Goal: Find specific page/section: Find specific page/section

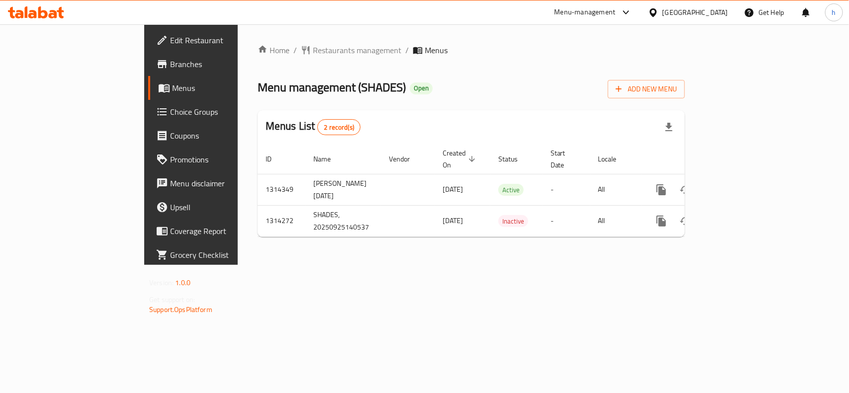
click at [720, 15] on div "[GEOGRAPHIC_DATA]" at bounding box center [696, 12] width 66 height 11
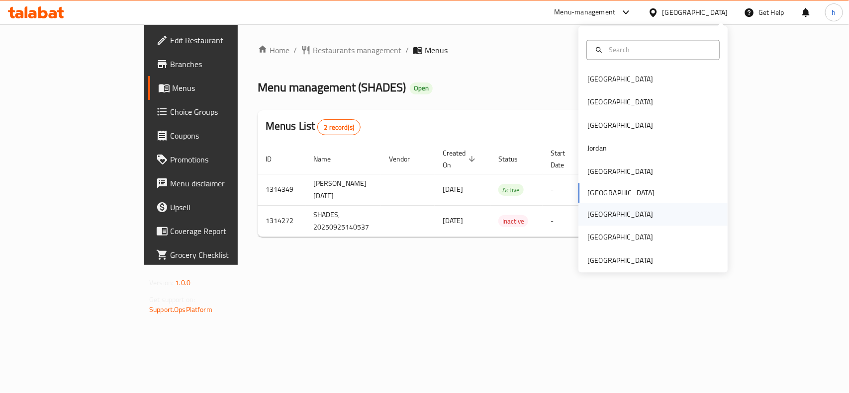
click at [595, 209] on div "[GEOGRAPHIC_DATA]" at bounding box center [621, 214] width 82 height 23
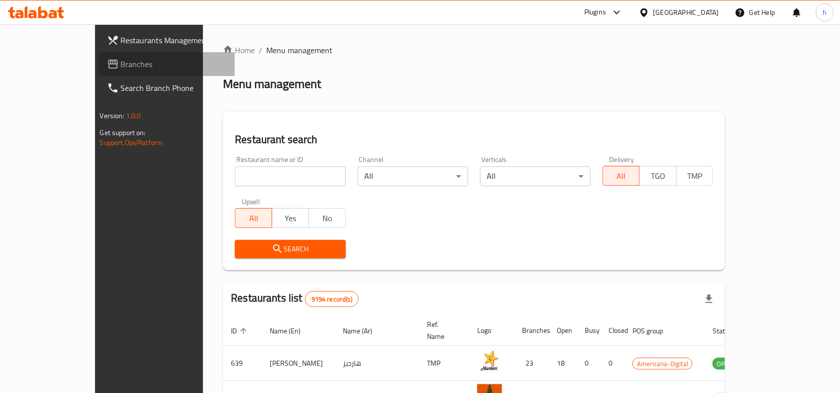
click at [121, 67] on span "Branches" at bounding box center [174, 64] width 106 height 12
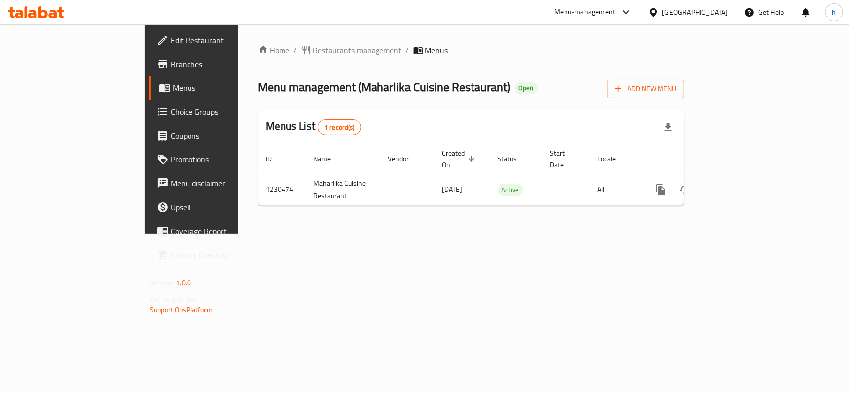
click at [359, 234] on div "Home / Restaurants management / Menus Menu management ( Maharlika Cuisine Resta…" at bounding box center [471, 128] width 466 height 209
click at [173, 88] on span "Menus" at bounding box center [226, 88] width 106 height 12
click at [717, 14] on div "[GEOGRAPHIC_DATA]" at bounding box center [696, 12] width 66 height 11
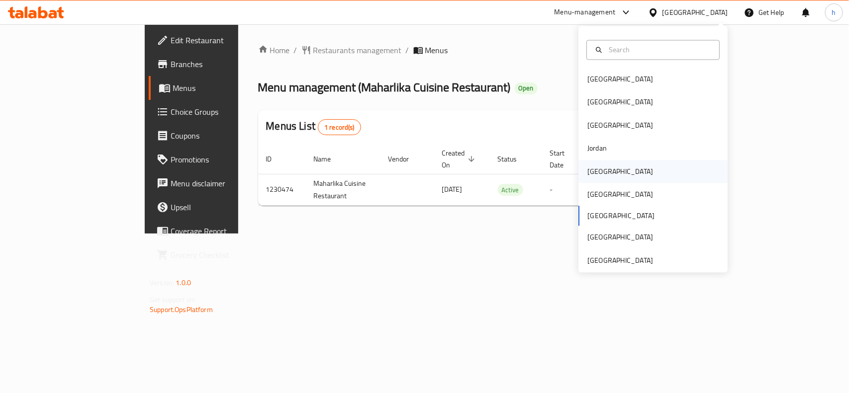
click at [593, 172] on div "[GEOGRAPHIC_DATA]" at bounding box center [620, 171] width 66 height 11
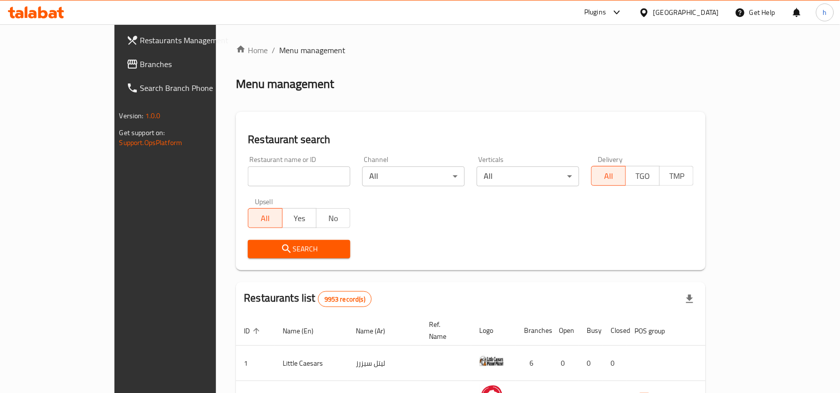
click at [140, 65] on span "Branches" at bounding box center [193, 64] width 106 height 12
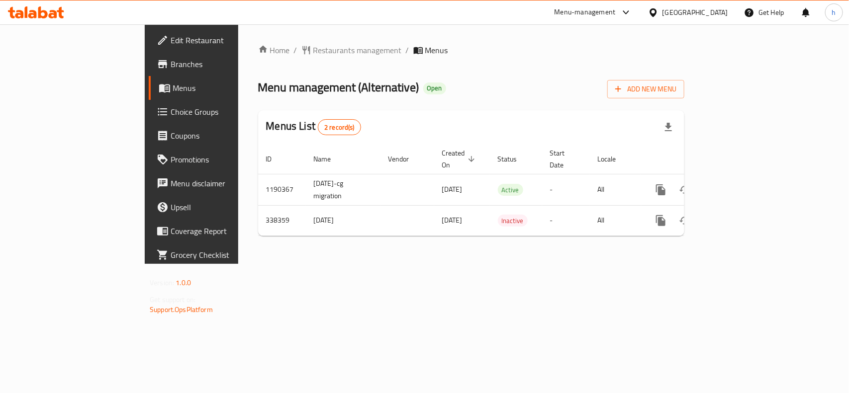
click at [238, 194] on div "Home / Restaurants management / Menus Menu management ( Alternative ) Open Add …" at bounding box center [471, 144] width 466 height 240
click at [712, 10] on div "[GEOGRAPHIC_DATA]" at bounding box center [696, 12] width 66 height 11
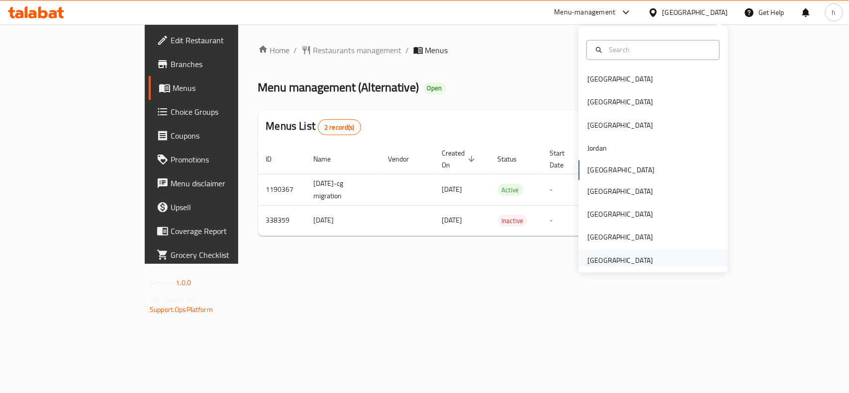
click at [599, 259] on div "[GEOGRAPHIC_DATA]" at bounding box center [620, 260] width 66 height 11
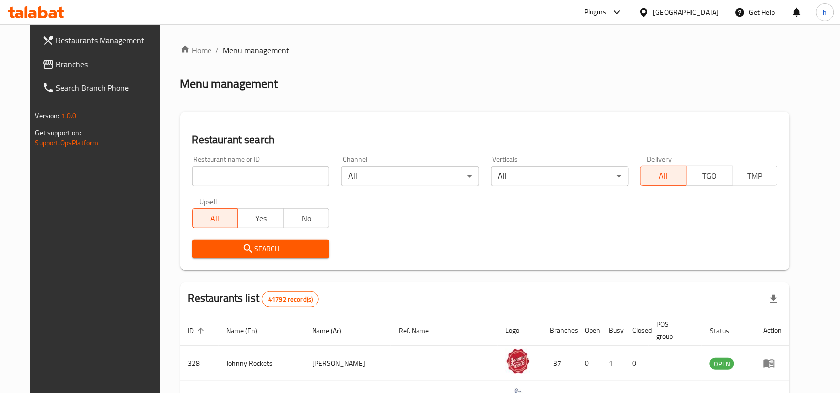
click at [61, 65] on span "Branches" at bounding box center [109, 64] width 106 height 12
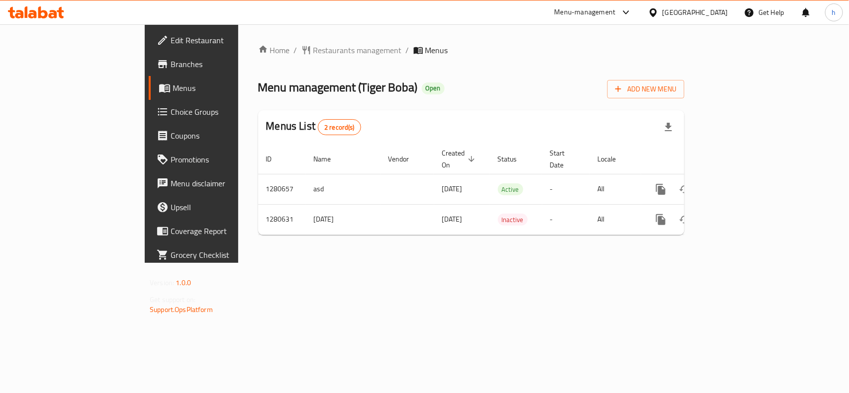
click at [682, 10] on div "United Arab Emirates" at bounding box center [696, 12] width 66 height 11
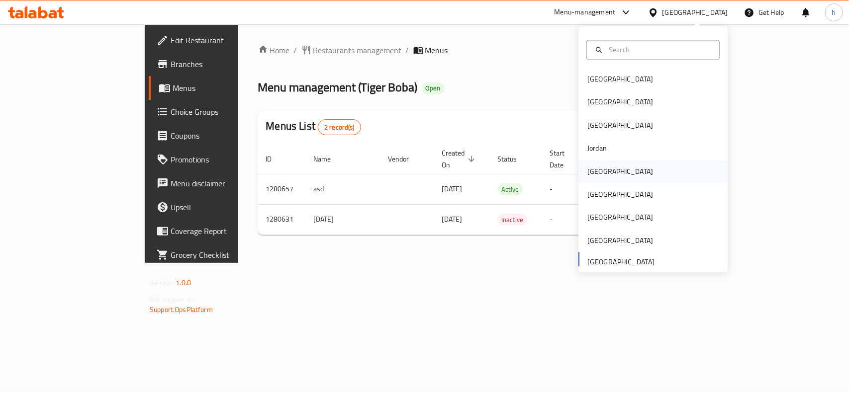
click at [597, 169] on div "[GEOGRAPHIC_DATA]" at bounding box center [620, 171] width 66 height 11
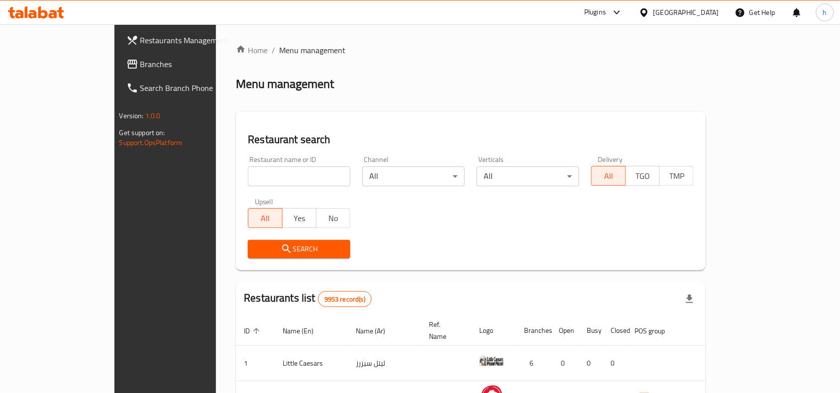
click at [140, 58] on span "Branches" at bounding box center [193, 64] width 106 height 12
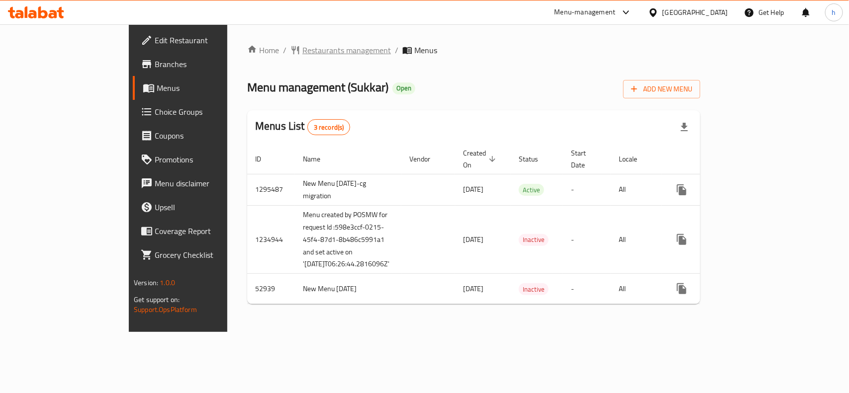
click at [302, 55] on span "Restaurants management" at bounding box center [346, 50] width 89 height 12
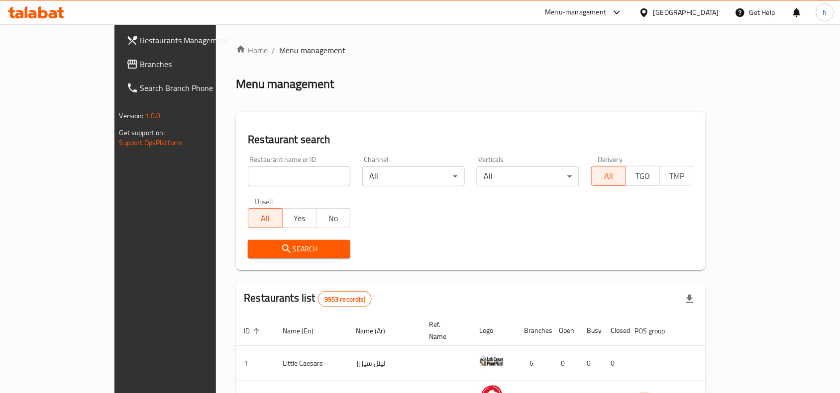
click at [267, 180] on input "search" at bounding box center [299, 177] width 102 height 20
paste input "3920"
type input "3920"
click button "Search" at bounding box center [299, 249] width 102 height 18
